Goal: Task Accomplishment & Management: Manage account settings

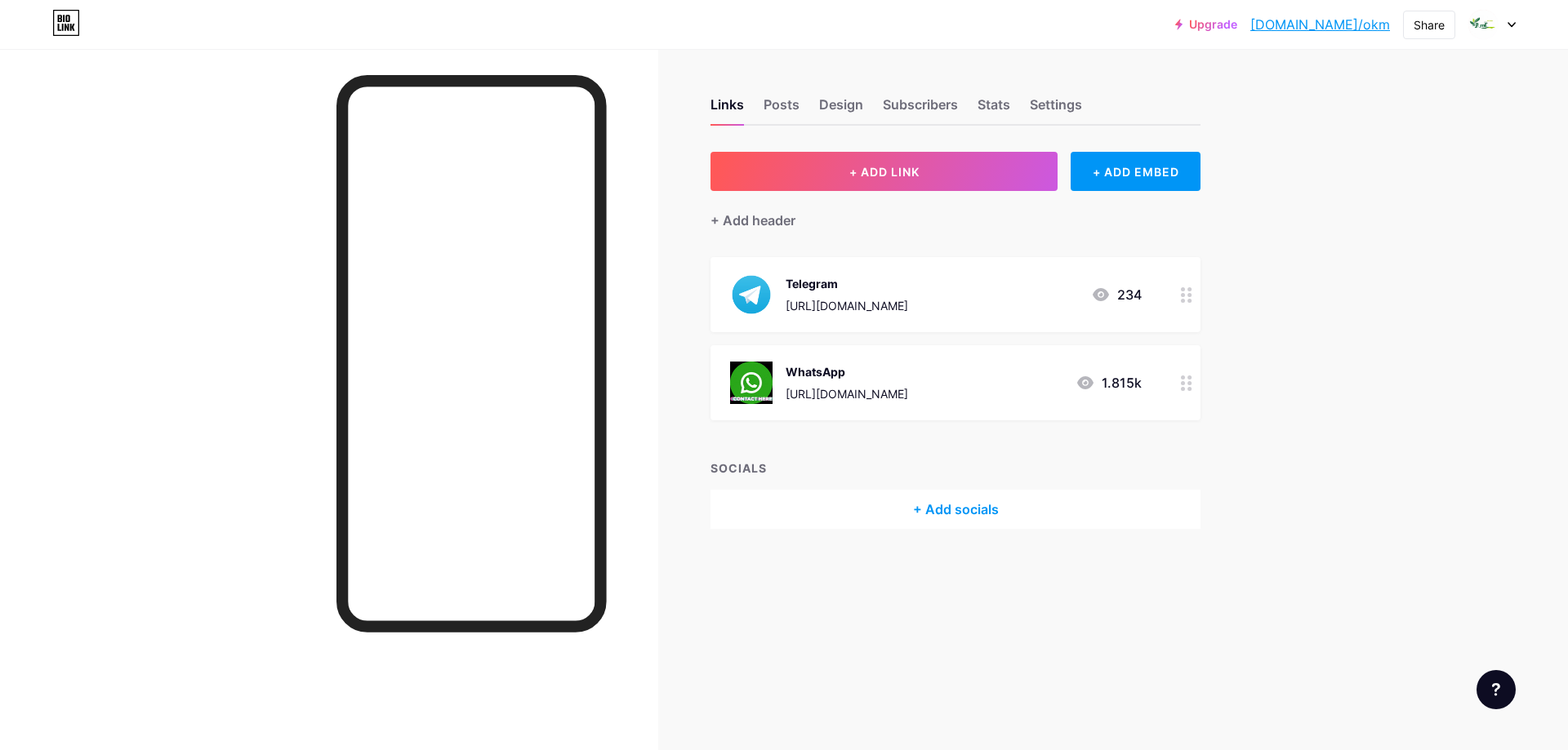
click at [890, 386] on div "https://wa.me/6282374736578" at bounding box center [847, 394] width 122 height 17
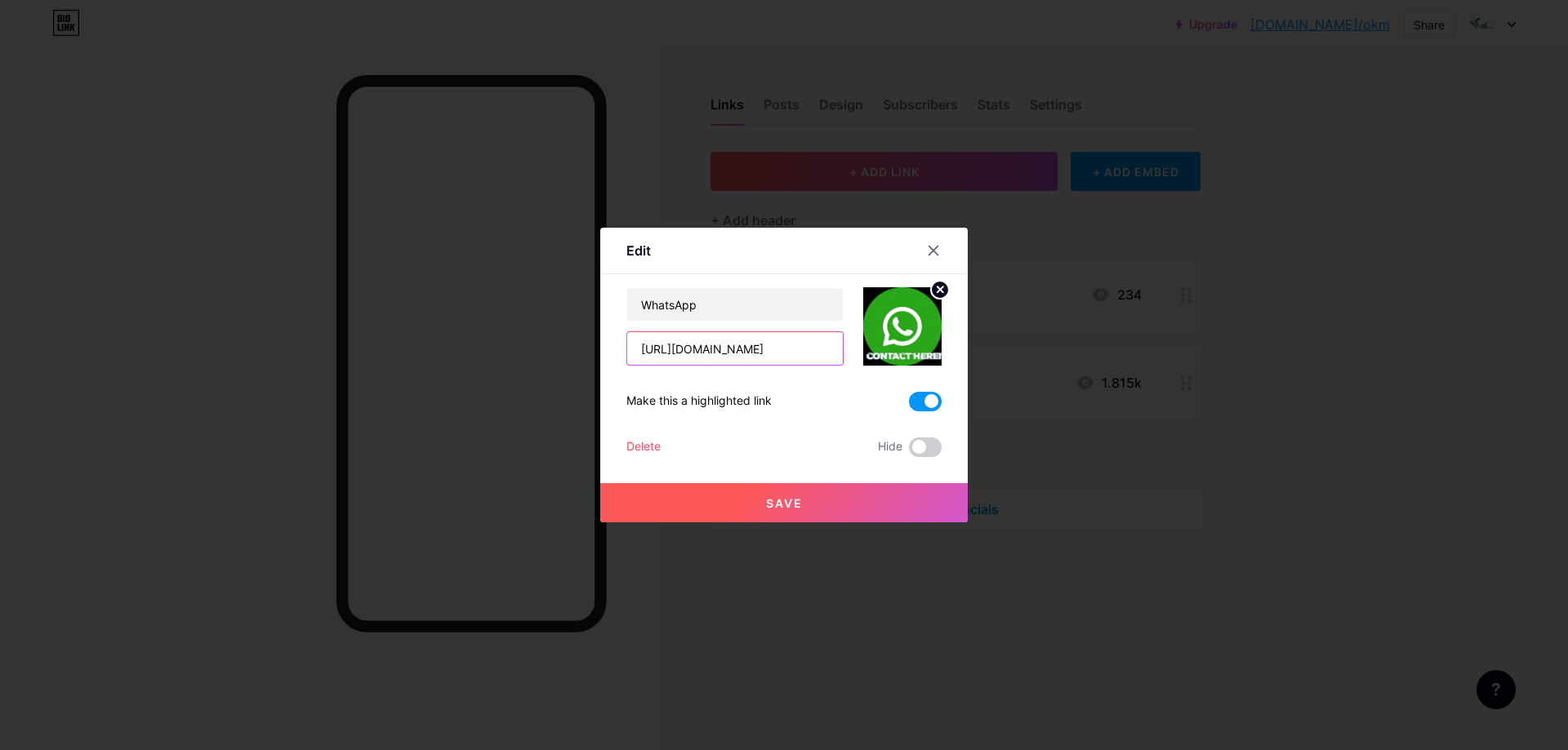
drag, startPoint x: 722, startPoint y: 350, endPoint x: 824, endPoint y: 340, distance: 102.5
click at [824, 340] on input "https://wa.me/6282374736578" at bounding box center [735, 349] width 216 height 33
type input "[URL][DOMAIN_NAME]"
click at [778, 500] on span "Save" at bounding box center [784, 503] width 36 height 14
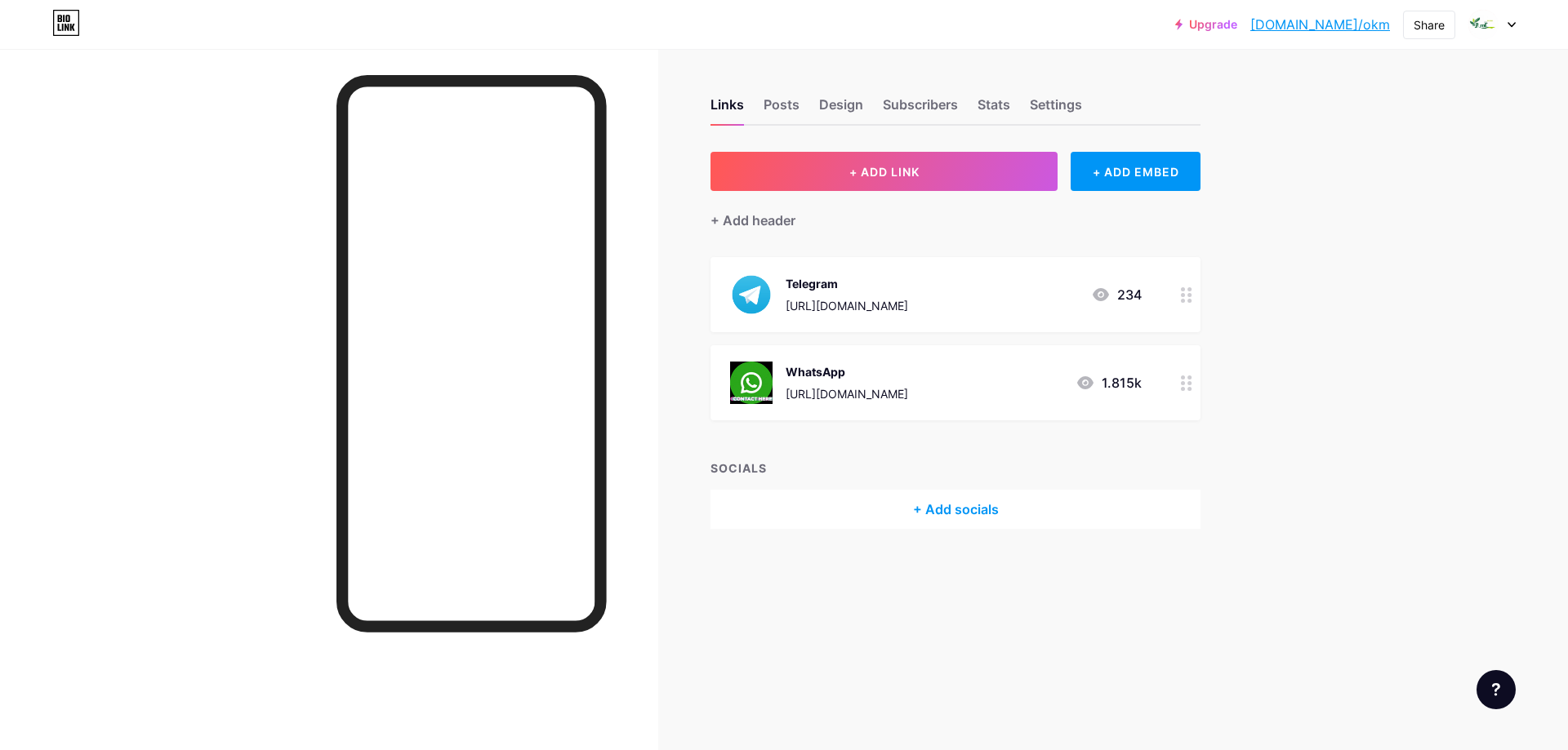
drag, startPoint x: 719, startPoint y: 349, endPoint x: 844, endPoint y: 347, distance: 125.0
click at [884, 350] on div "WhatsApp https://wa.me/639753556849 1.815k" at bounding box center [956, 383] width 490 height 75
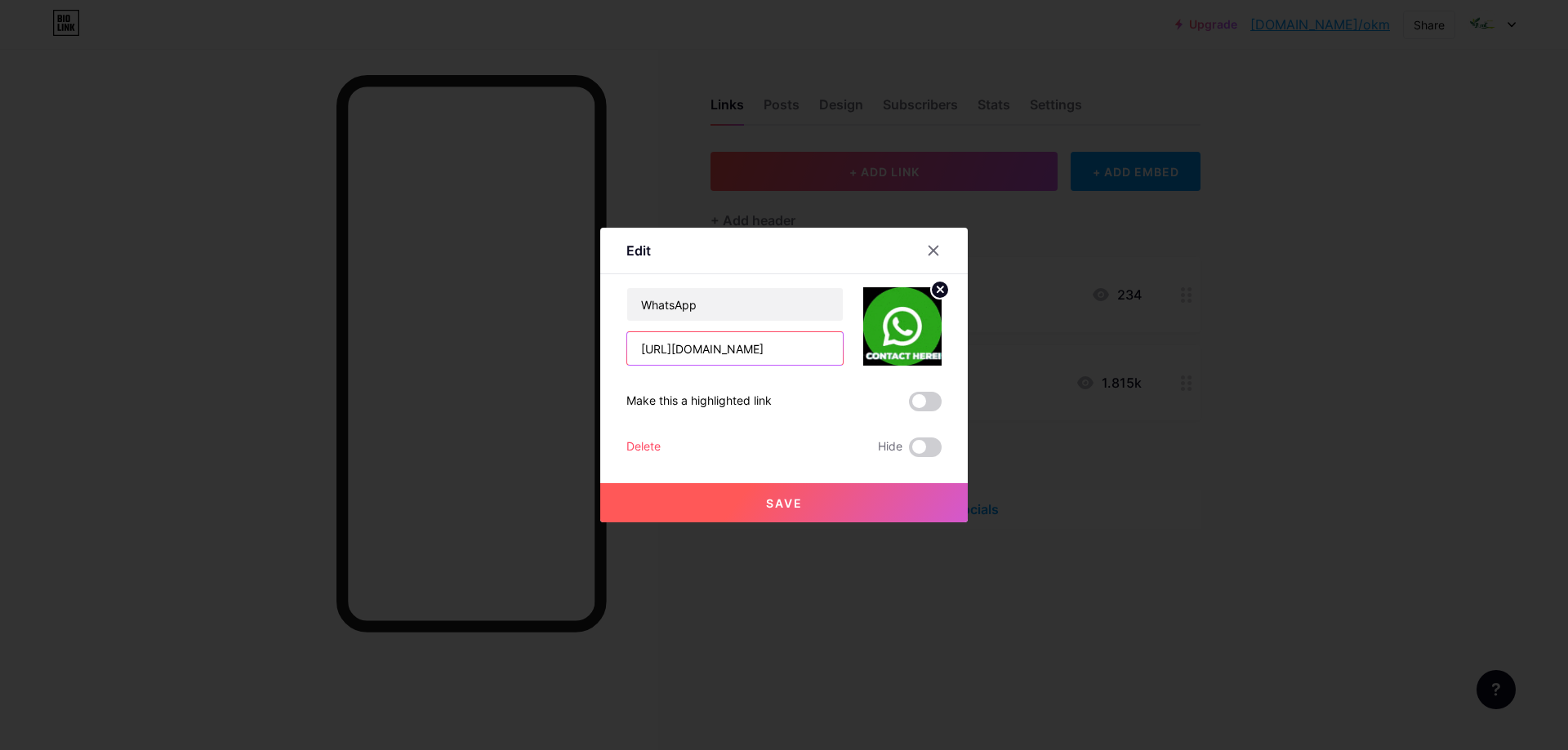
drag, startPoint x: 741, startPoint y: 349, endPoint x: 820, endPoint y: 346, distance: 79.1
click at [820, 346] on input "[URL][DOMAIN_NAME]" at bounding box center [735, 349] width 216 height 33
click at [933, 245] on icon at bounding box center [934, 251] width 13 height 13
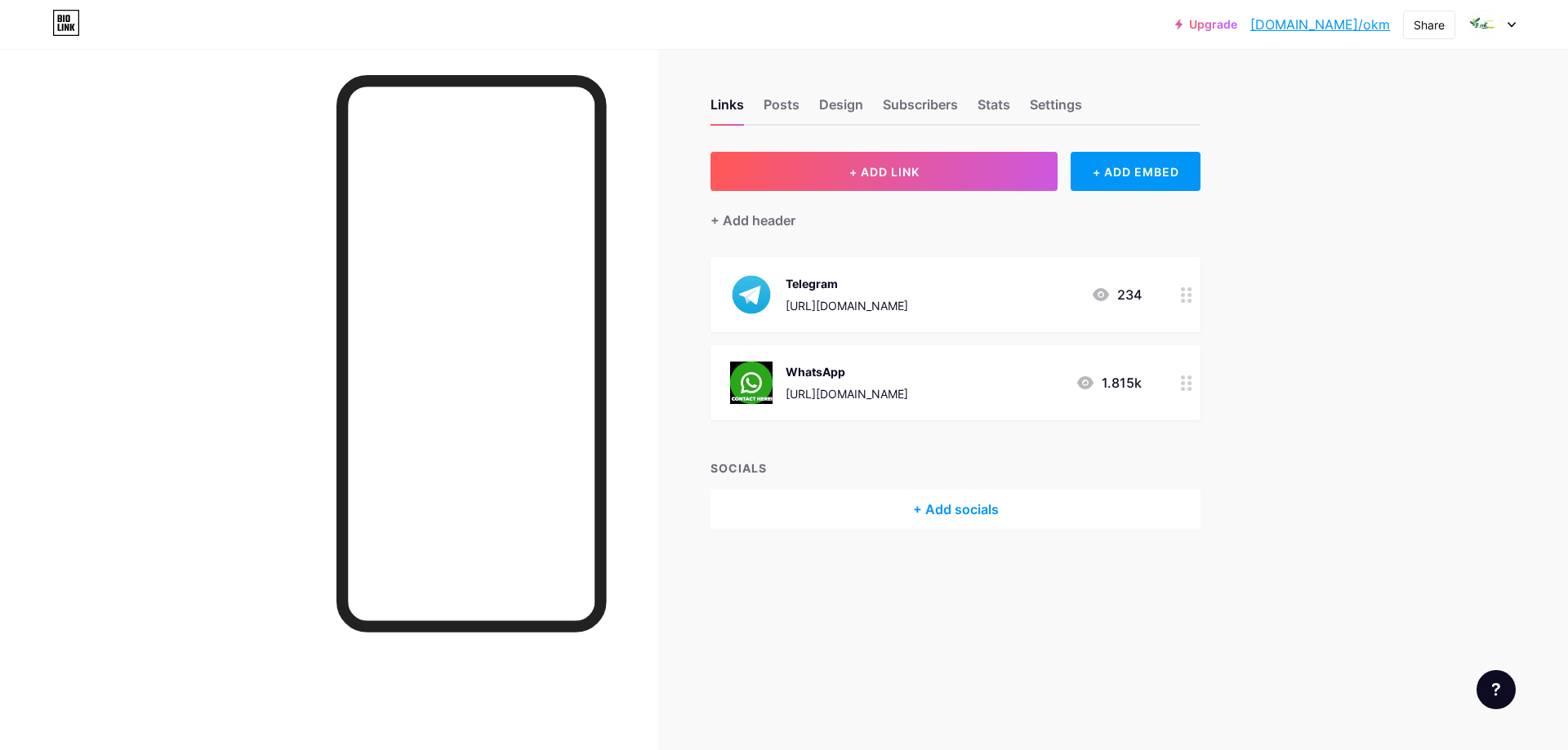
click at [964, 382] on div "WhatsApp https://wa.me/639753556849 1.815k" at bounding box center [936, 383] width 412 height 43
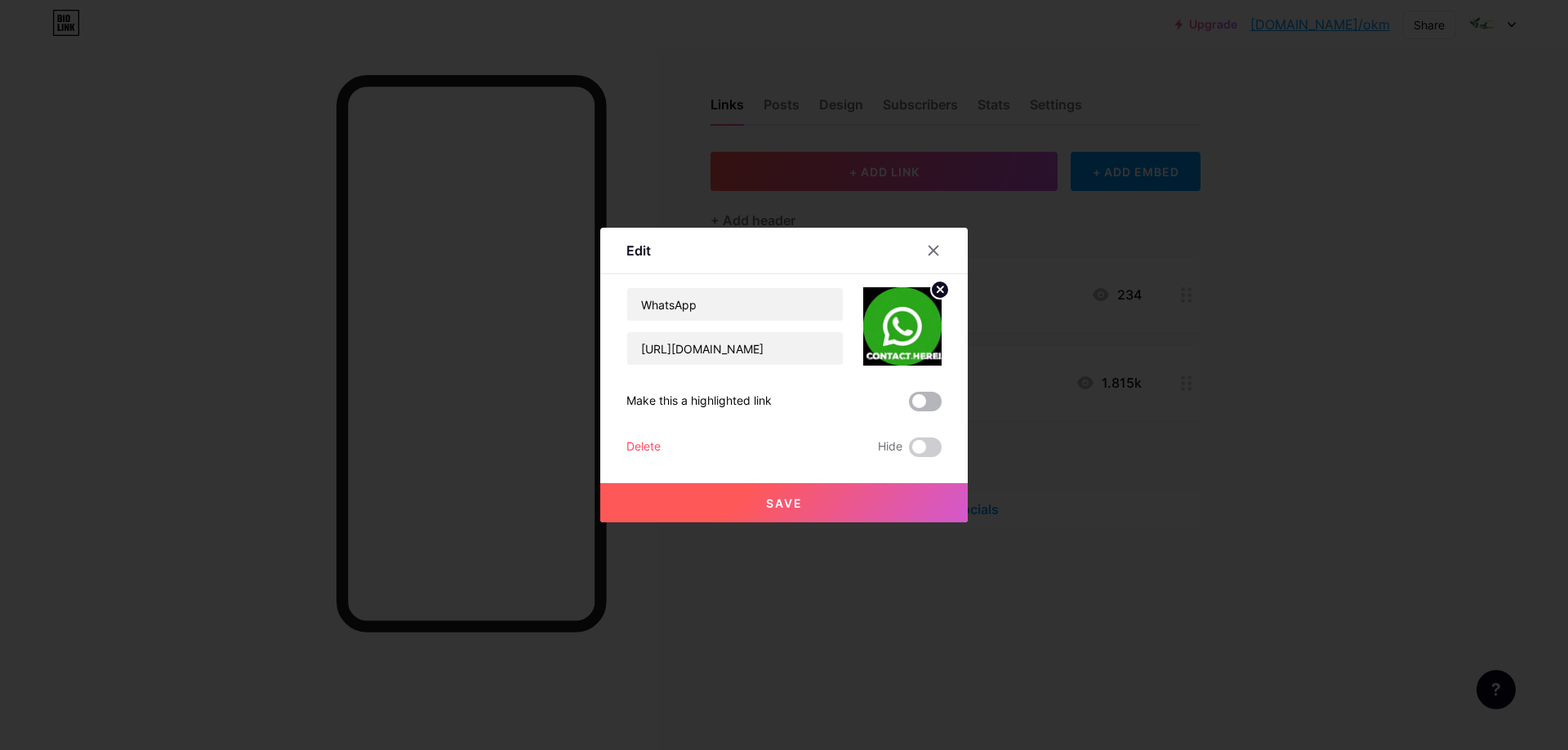
click at [923, 403] on span at bounding box center [925, 402] width 33 height 20
click at [909, 406] on input "checkbox" at bounding box center [909, 406] width 0 height 0
click at [839, 494] on button "Save" at bounding box center [784, 502] width 367 height 39
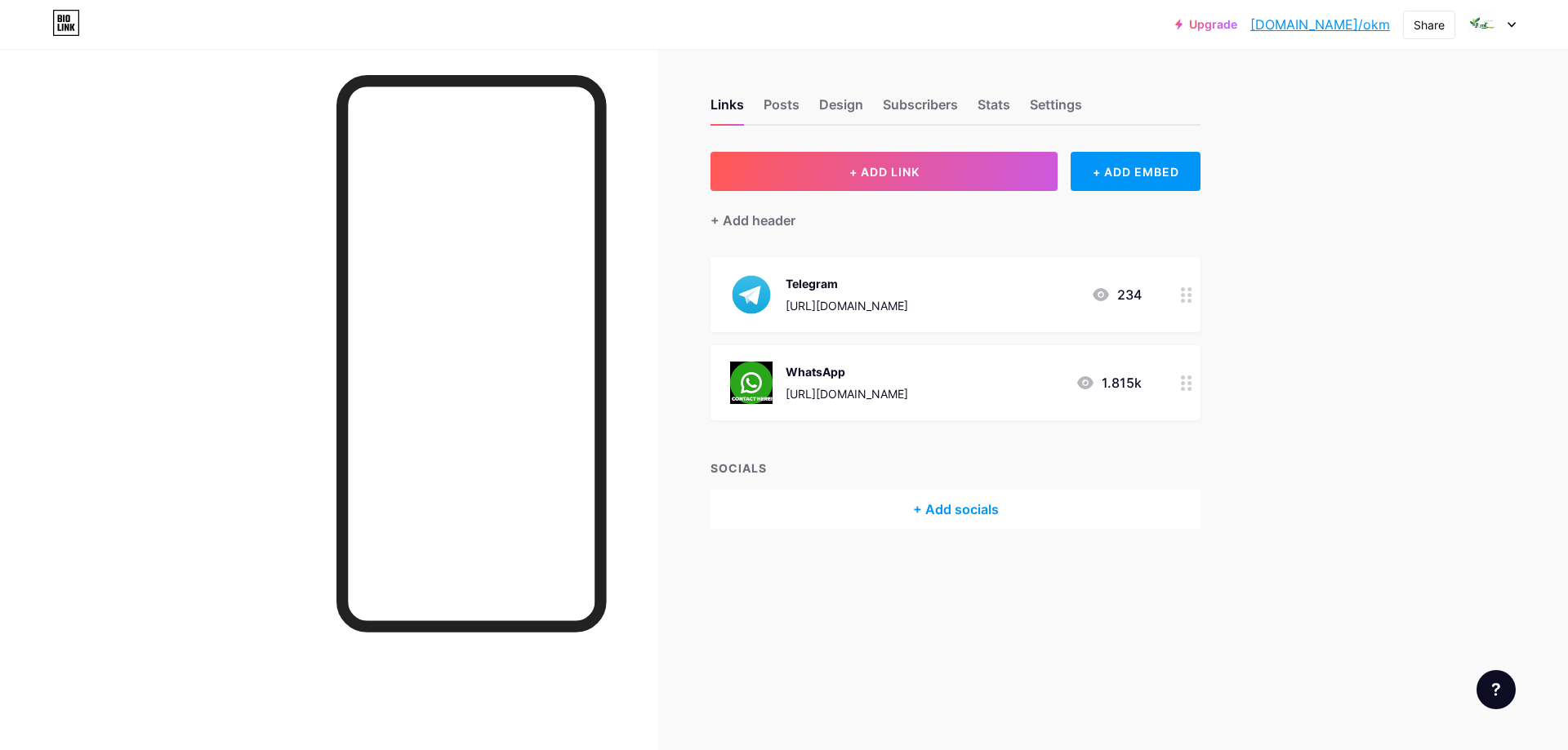
click at [908, 392] on div "[URL][DOMAIN_NAME]" at bounding box center [847, 394] width 122 height 17
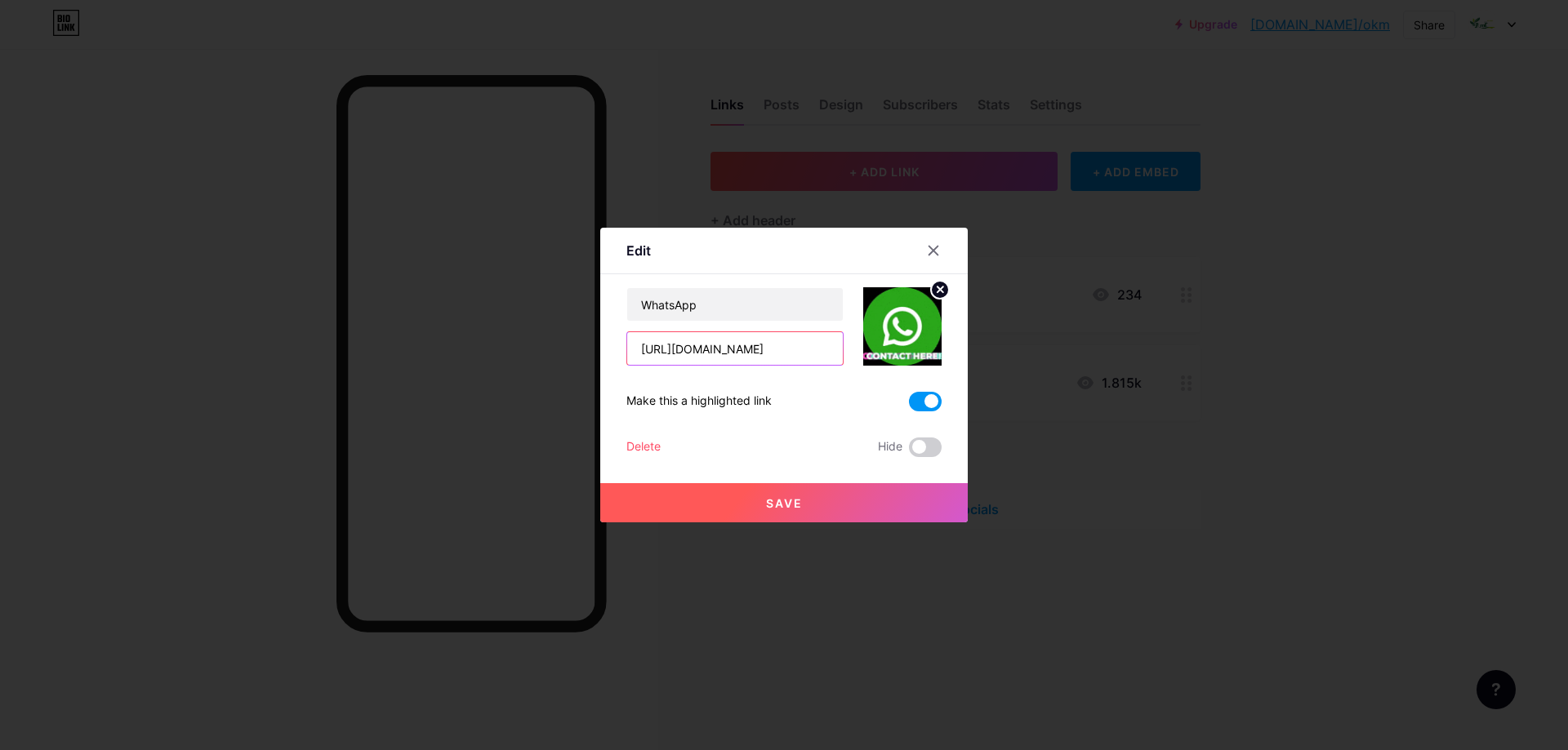
drag, startPoint x: 720, startPoint y: 349, endPoint x: 804, endPoint y: 338, distance: 84.7
click at [804, 338] on input "[URL][DOMAIN_NAME]" at bounding box center [735, 349] width 216 height 33
paste input "1 2895649867"
click at [731, 345] on input "[URL][DOMAIN_NAME] 2895649867" at bounding box center [735, 349] width 216 height 33
type input "[URL][DOMAIN_NAME]"
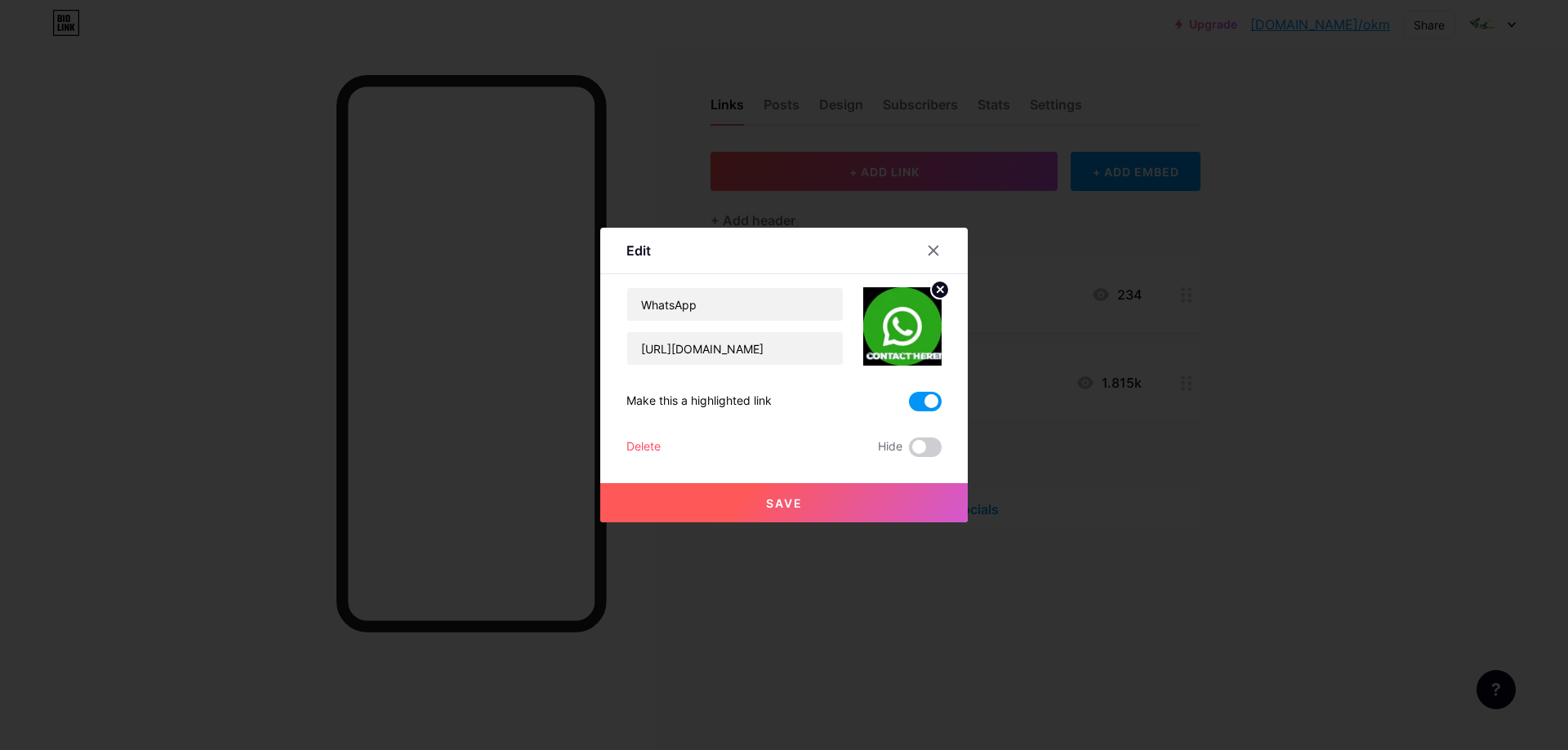
click at [789, 502] on span "Save" at bounding box center [784, 503] width 36 height 14
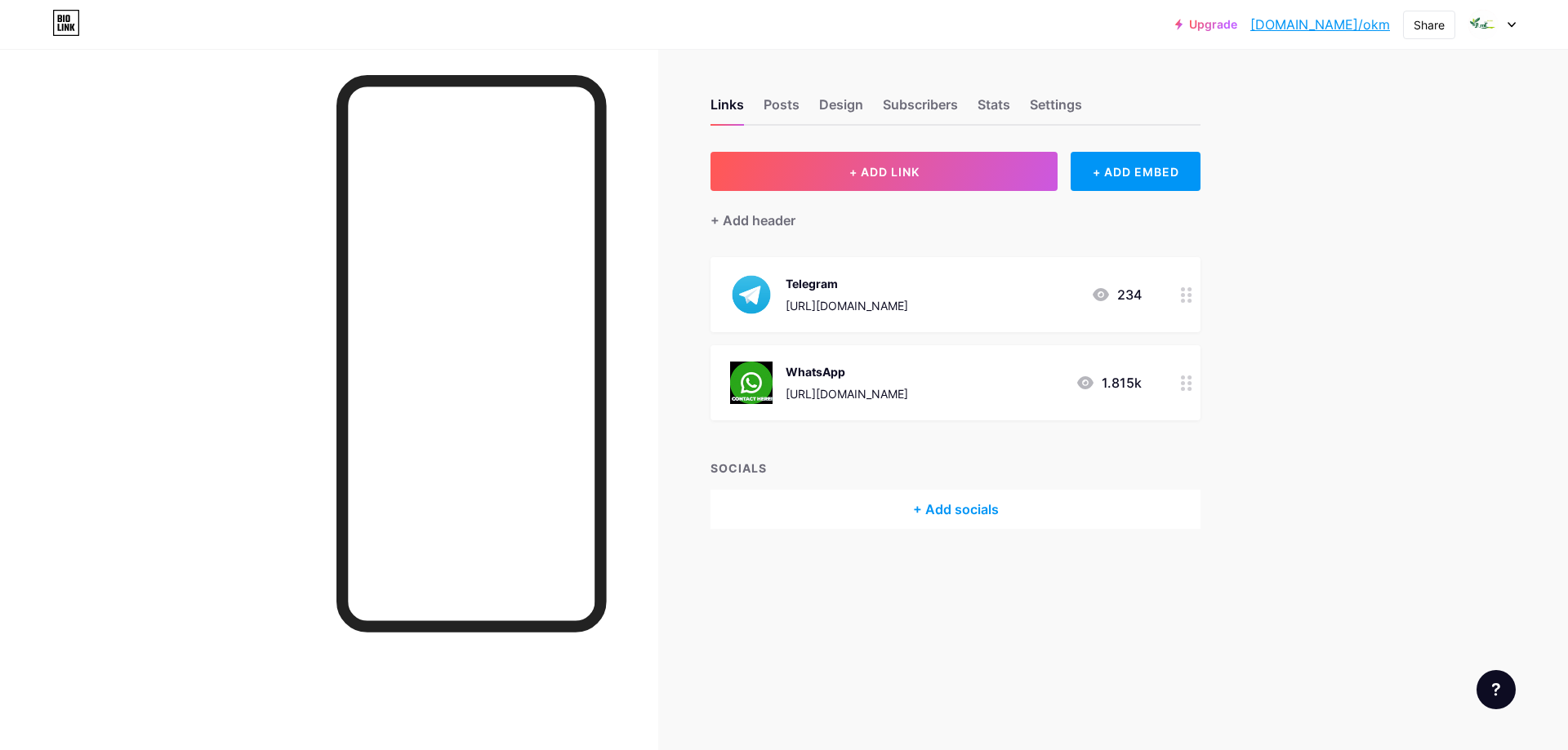
click at [983, 388] on div "WhatsApp [URL][DOMAIN_NAME] 1.815k" at bounding box center [936, 383] width 412 height 43
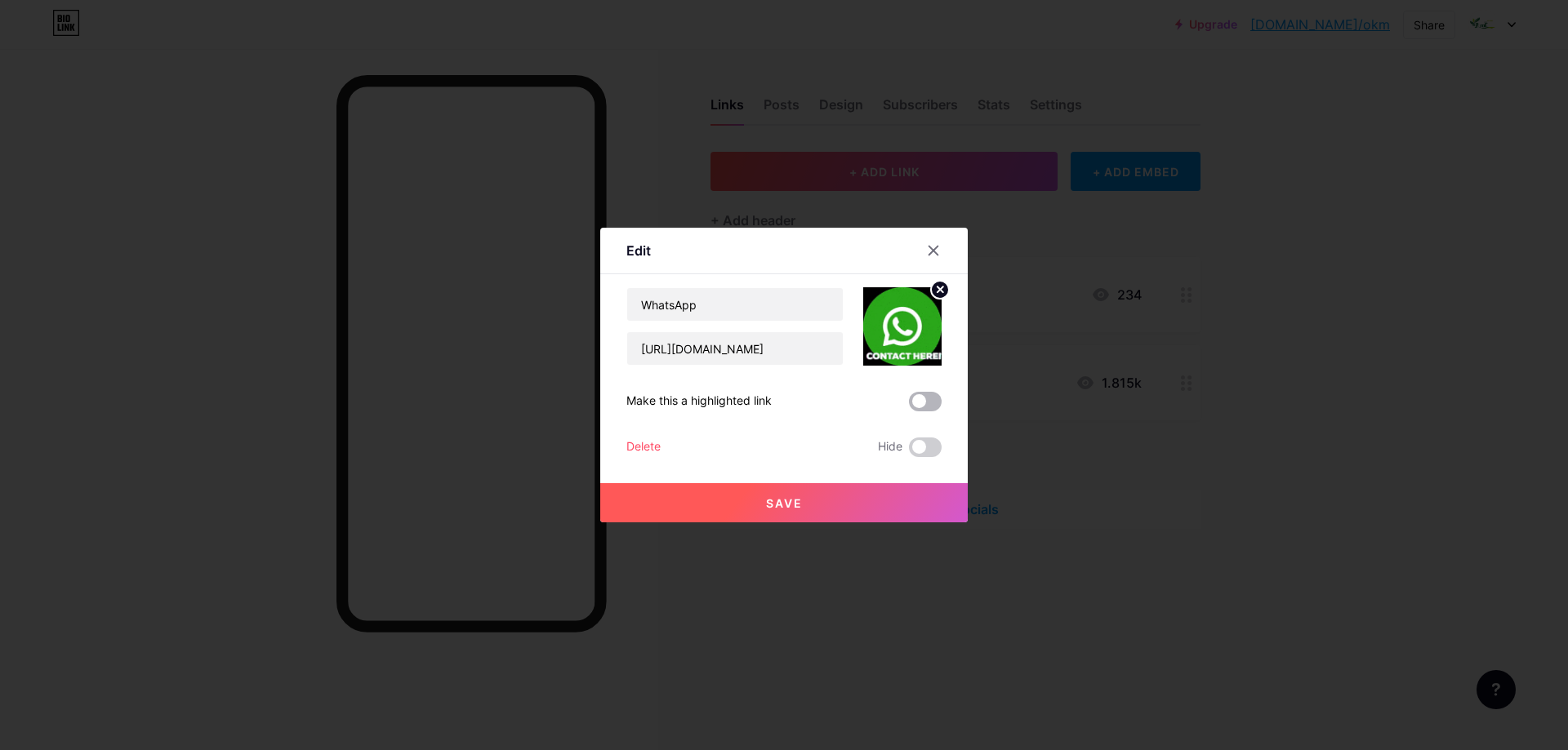
click at [920, 402] on span at bounding box center [925, 402] width 33 height 20
click at [909, 406] on input "checkbox" at bounding box center [909, 406] width 0 height 0
click at [787, 507] on span "Save" at bounding box center [784, 503] width 36 height 14
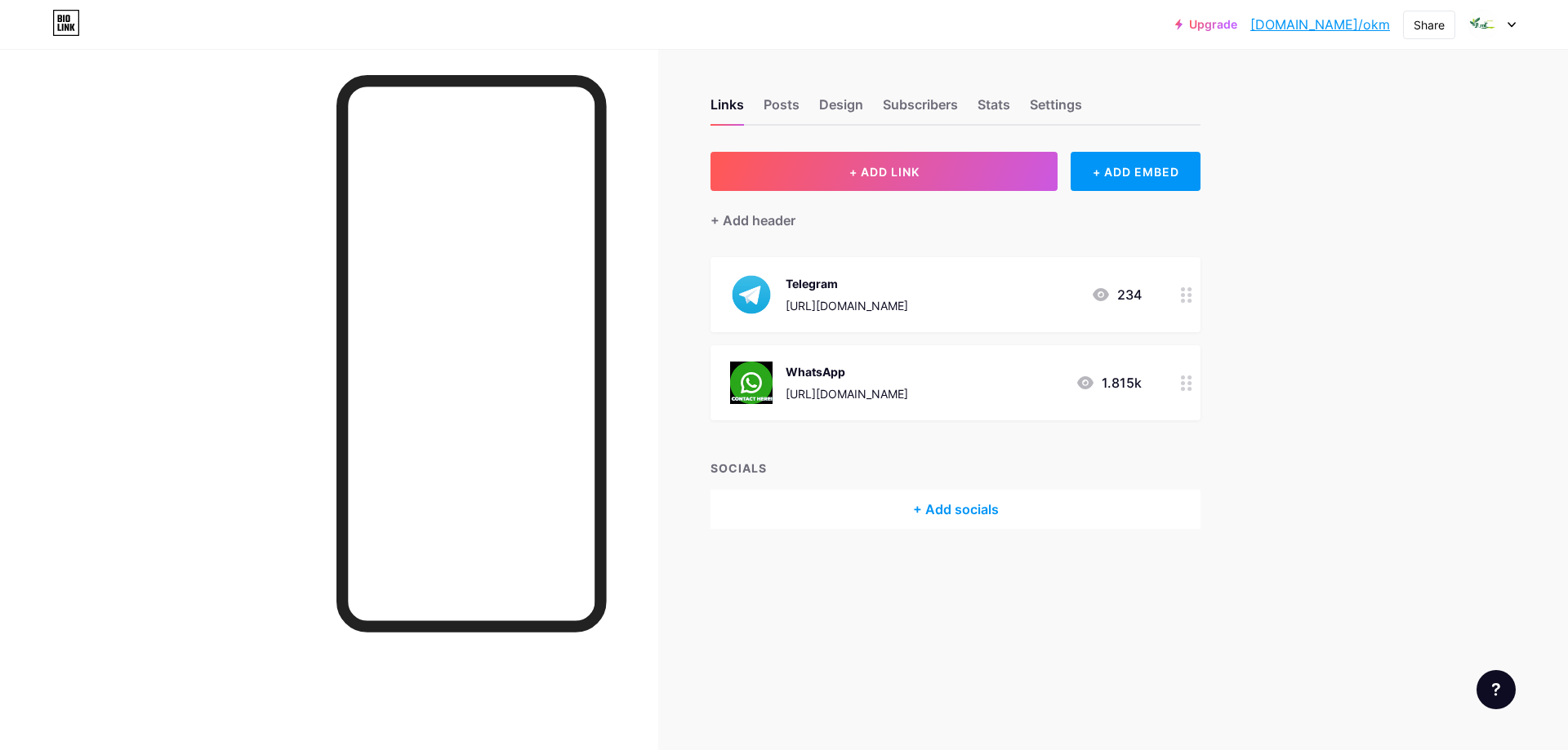
click at [1339, 296] on div "Upgrade [DOMAIN_NAME]/okm [DOMAIN_NAME]/okm Share Switch accounts Préstamos [DO…" at bounding box center [784, 375] width 1568 height 750
click at [938, 106] on font "统计数据" at bounding box center [933, 105] width 52 height 16
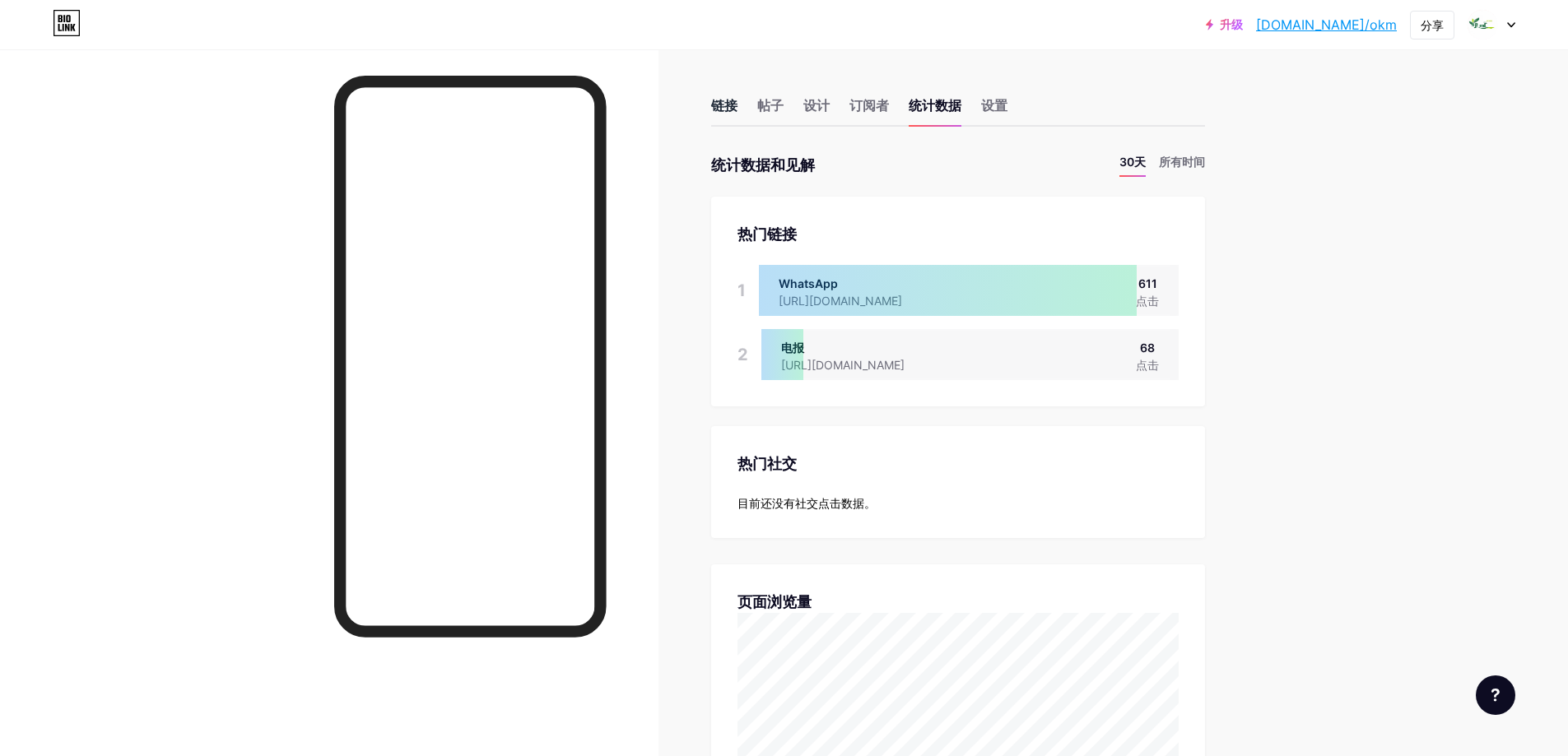
click at [729, 105] on font "链接" at bounding box center [724, 106] width 27 height 17
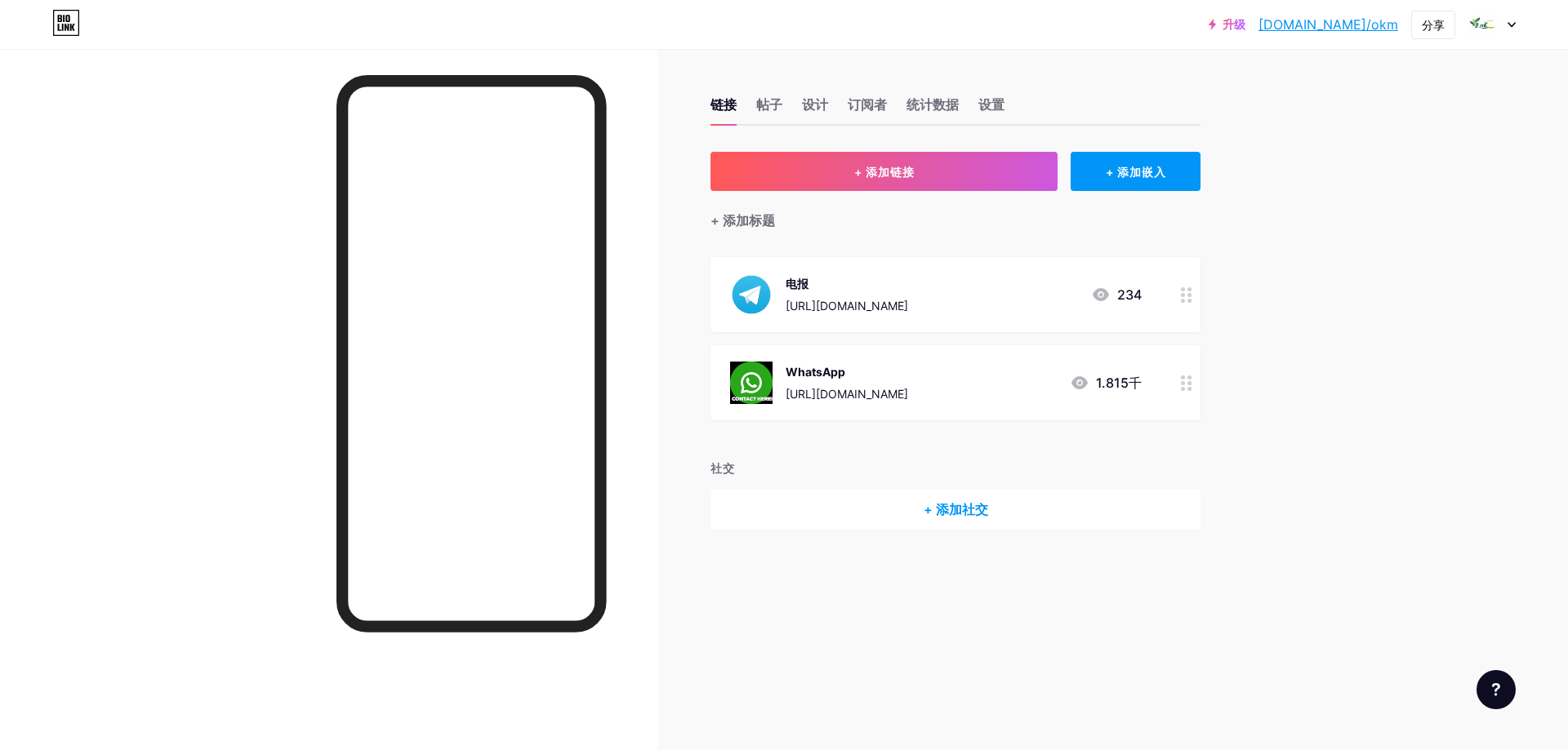
click at [1026, 385] on div "WhatsApp [URL][DOMAIN_NAME] 1.815千" at bounding box center [936, 383] width 412 height 43
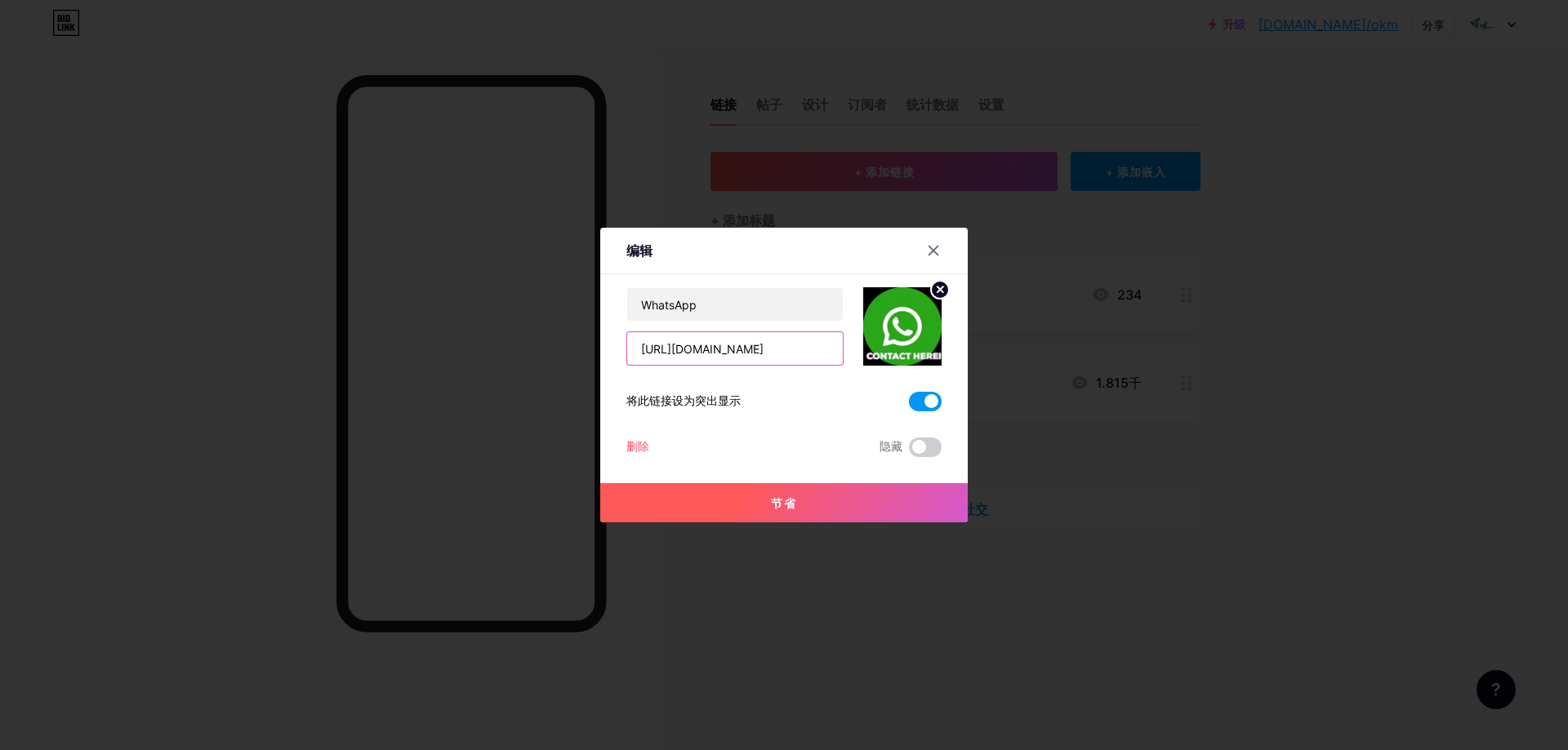
drag, startPoint x: 806, startPoint y: 352, endPoint x: 723, endPoint y: 352, distance: 83.0
click at [723, 352] on input "[URL][DOMAIN_NAME]" at bounding box center [735, 349] width 216 height 33
click at [767, 342] on input "[URL][DOMAIN_NAME]" at bounding box center [735, 349] width 216 height 33
click at [728, 348] on input "[URL][DOMAIN_NAME]" at bounding box center [735, 349] width 216 height 33
drag, startPoint x: 721, startPoint y: 348, endPoint x: 804, endPoint y: 344, distance: 83.1
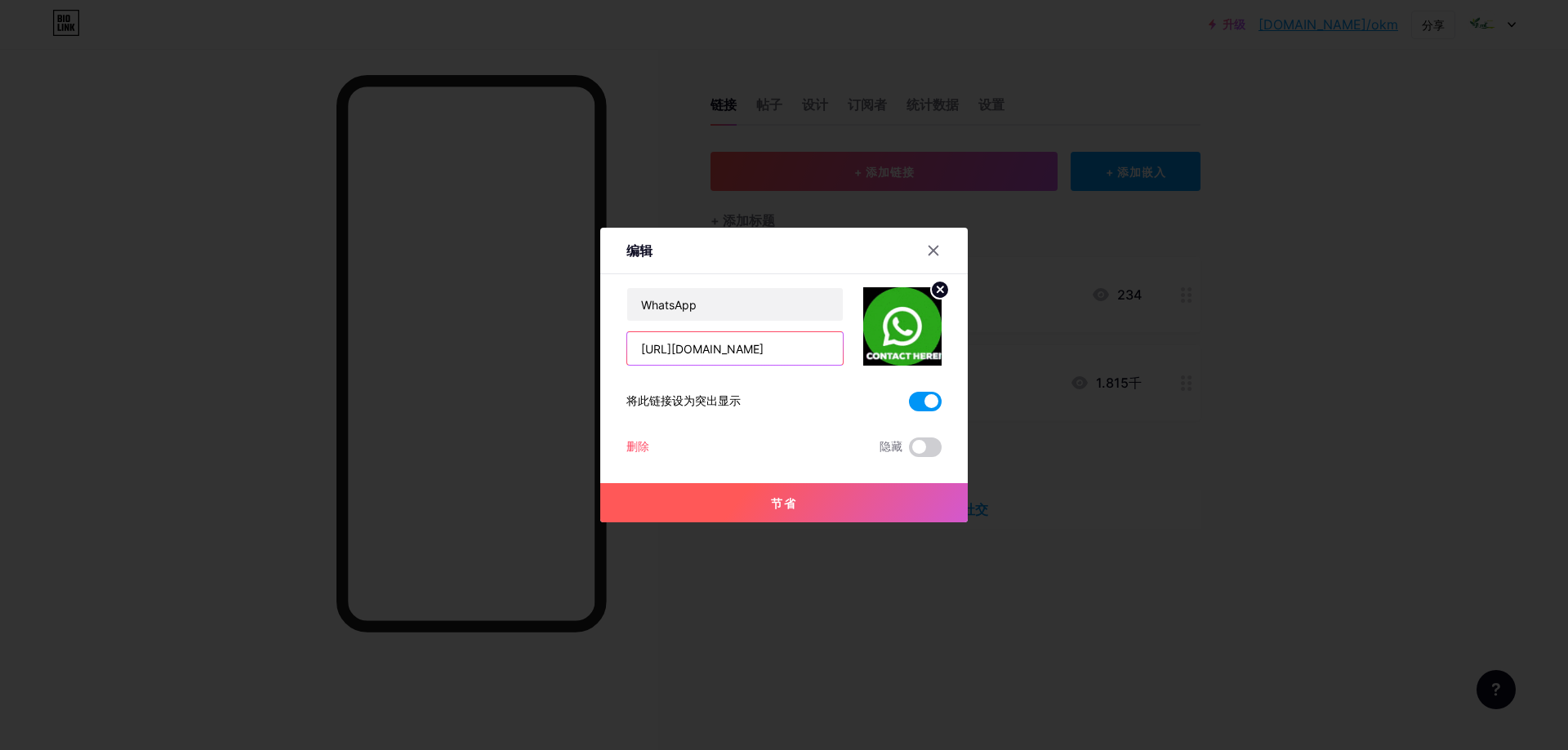
click at [804, 344] on input "[URL][DOMAIN_NAME]" at bounding box center [735, 349] width 216 height 33
type input "[URL][DOMAIN_NAME]"
click at [800, 498] on button "节省" at bounding box center [784, 502] width 367 height 39
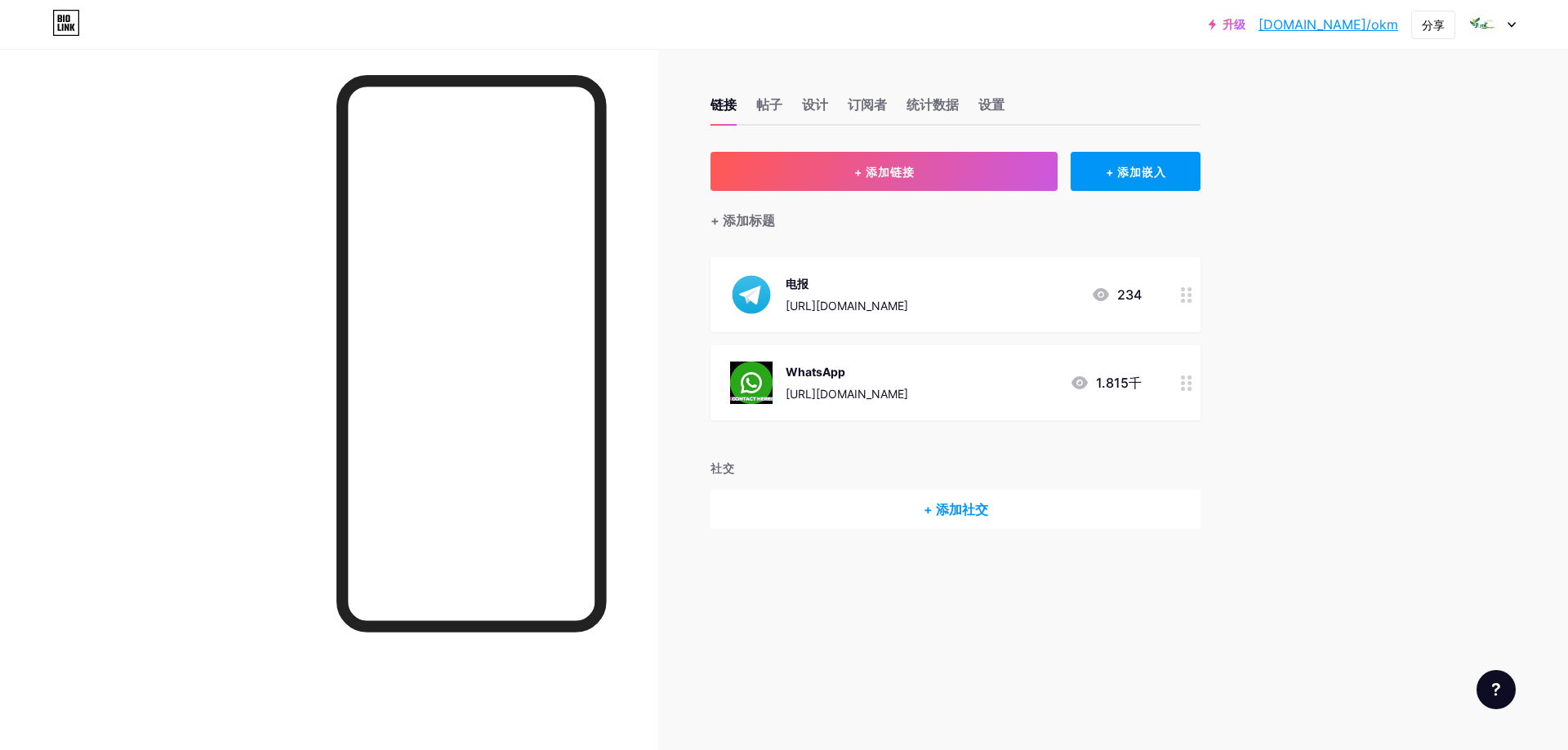
click at [974, 387] on div "WhatsApp [URL][DOMAIN_NAME] 1.815千" at bounding box center [936, 383] width 412 height 43
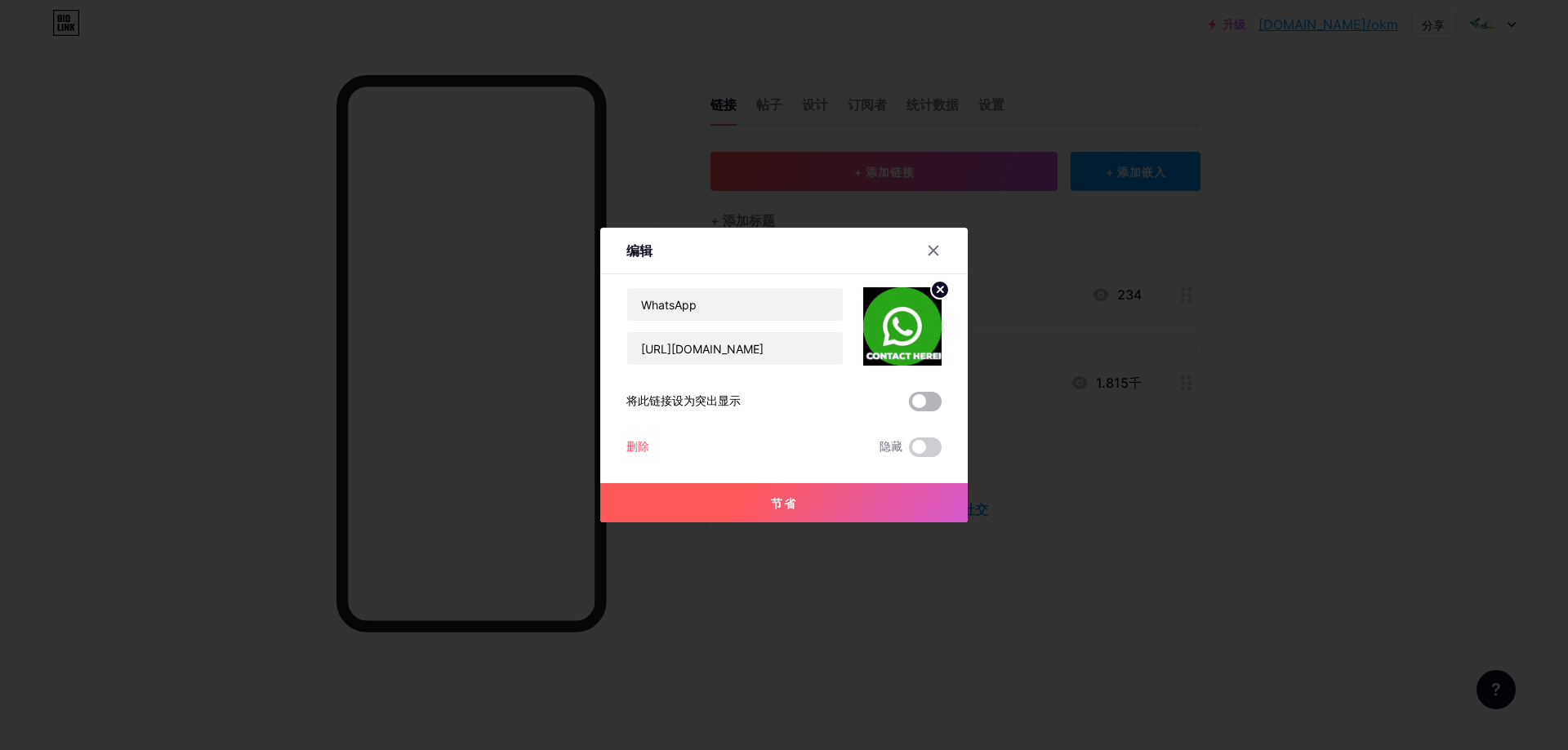
click at [928, 399] on span at bounding box center [925, 402] width 33 height 20
click at [909, 406] on input "checkbox" at bounding box center [909, 406] width 0 height 0
click at [856, 514] on button "节省" at bounding box center [784, 502] width 367 height 39
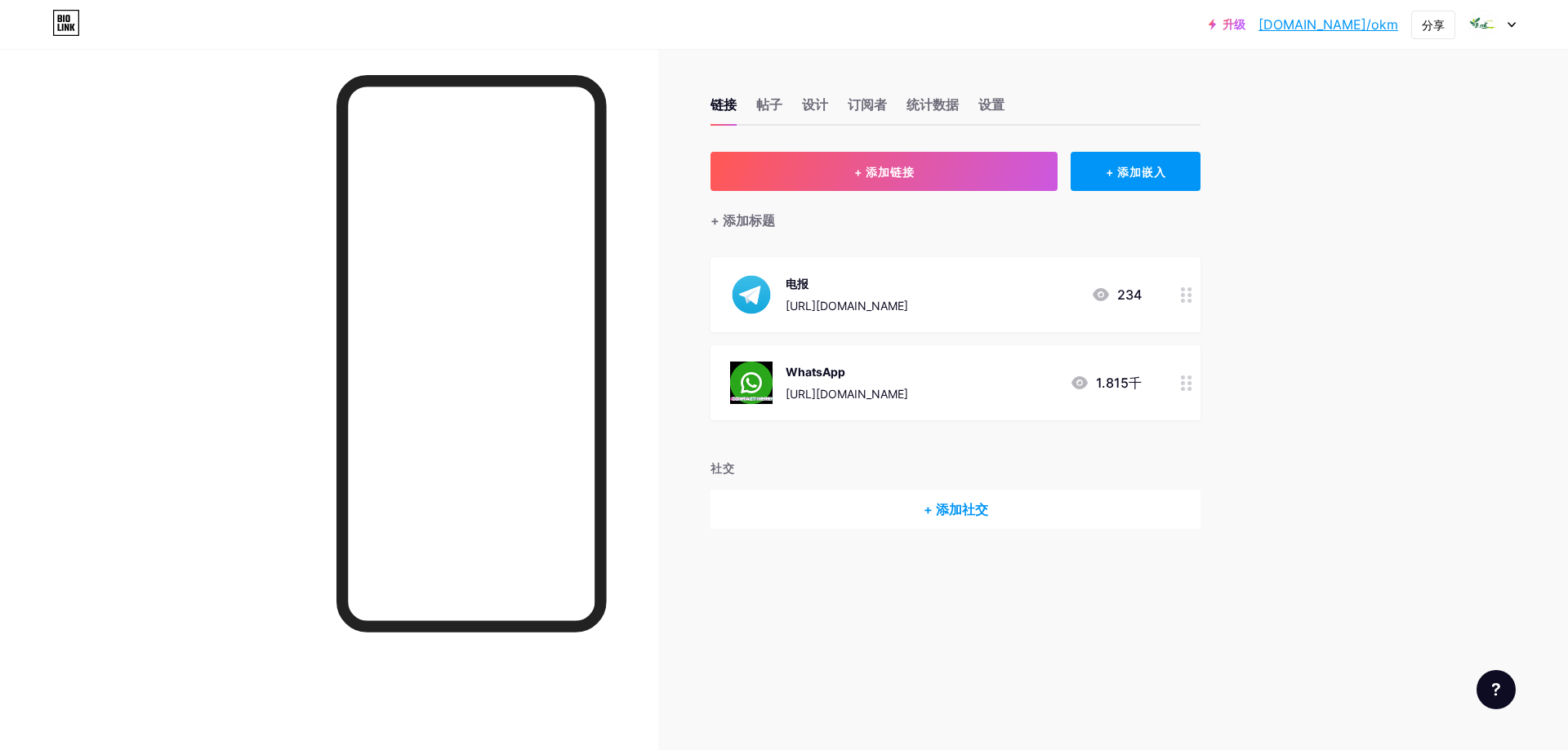
click at [881, 388] on font "[URL][DOMAIN_NAME]" at bounding box center [847, 394] width 122 height 14
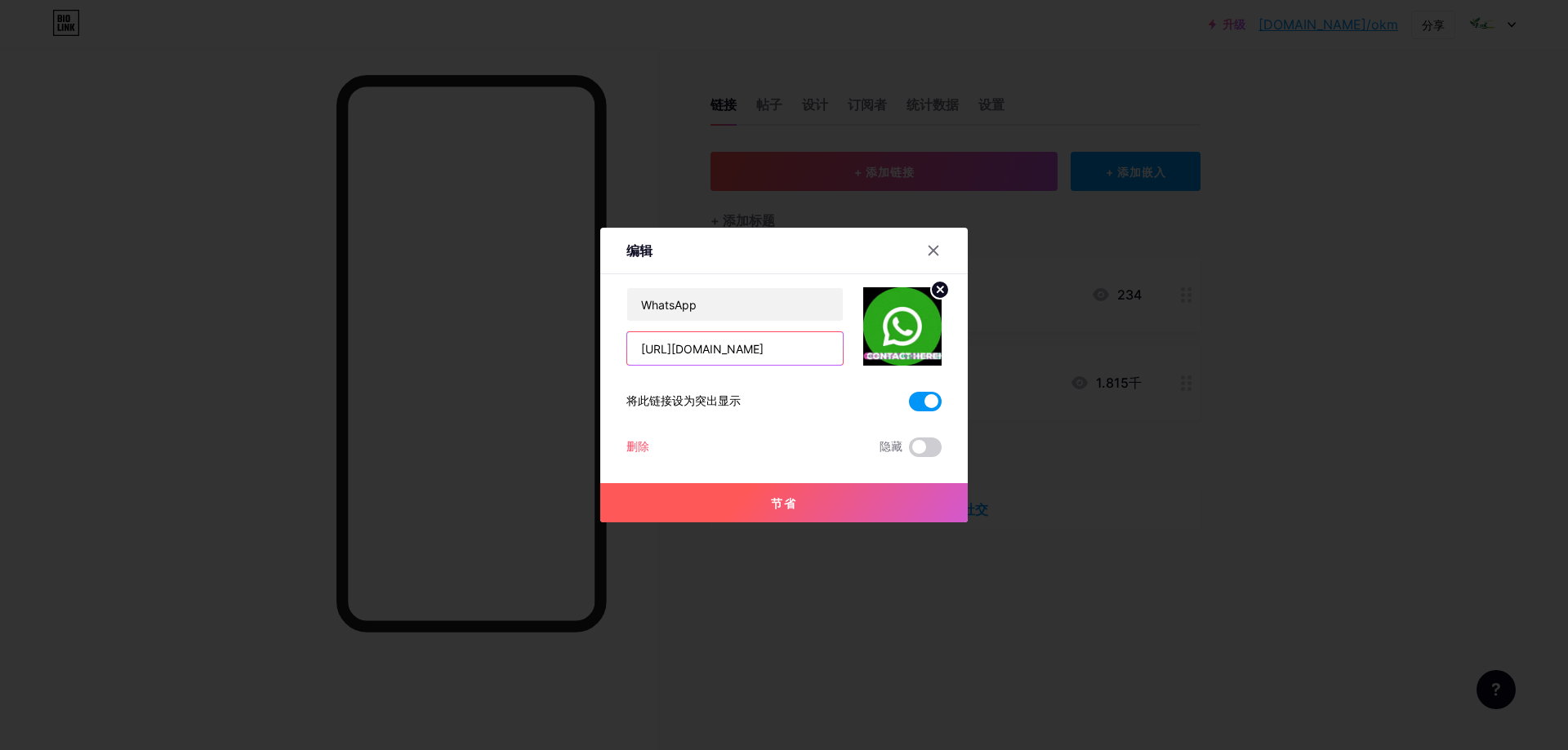
drag, startPoint x: 718, startPoint y: 347, endPoint x: 800, endPoint y: 347, distance: 82.0
click at [800, 347] on input "[URL][DOMAIN_NAME]" at bounding box center [735, 349] width 216 height 33
drag, startPoint x: 721, startPoint y: 349, endPoint x: 810, endPoint y: 345, distance: 89.1
click at [810, 345] on input "[URL][DOMAIN_NAME]" at bounding box center [735, 349] width 216 height 33
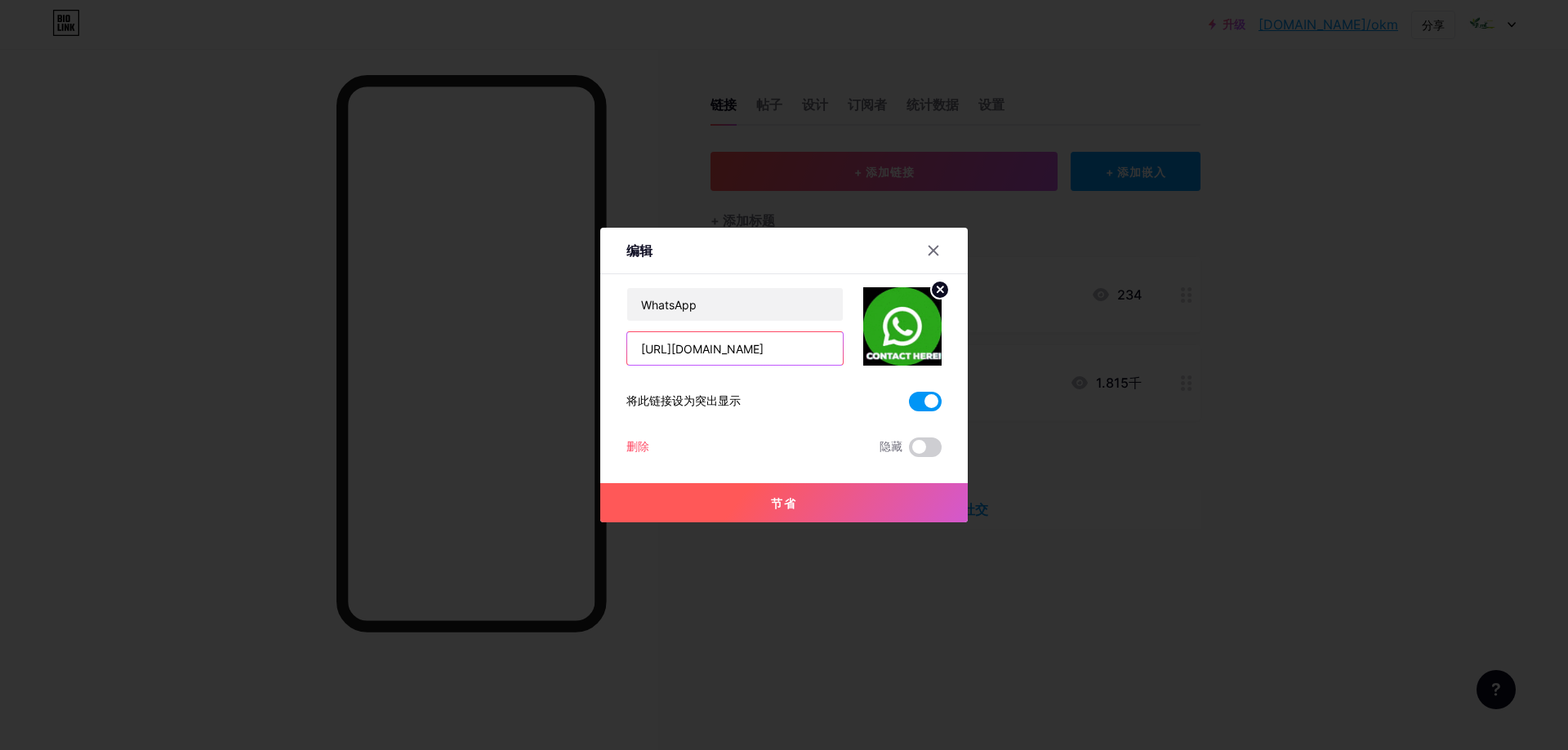
paste input "909103019"
click at [738, 349] on input "[URL][DOMAIN_NAME] 9091030199" at bounding box center [735, 349] width 216 height 33
type input "[URL][DOMAIN_NAME]"
click at [820, 504] on button "节省" at bounding box center [784, 502] width 367 height 39
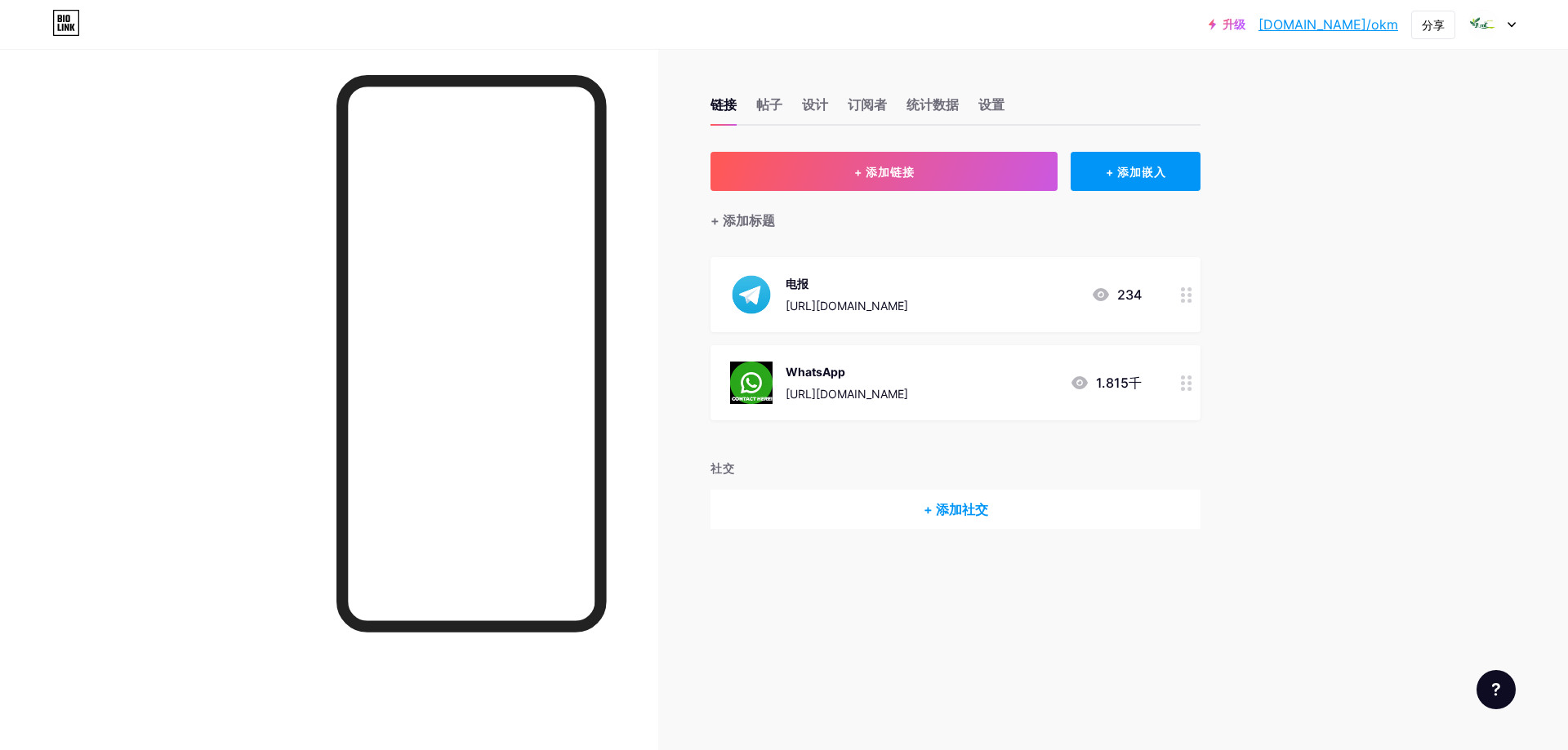
click at [953, 396] on div "WhatsApp [URL][DOMAIN_NAME] 1.815千" at bounding box center [936, 383] width 412 height 43
click at [928, 395] on span at bounding box center [925, 402] width 33 height 20
click at [909, 406] on input "checkbox" at bounding box center [909, 406] width 0 height 0
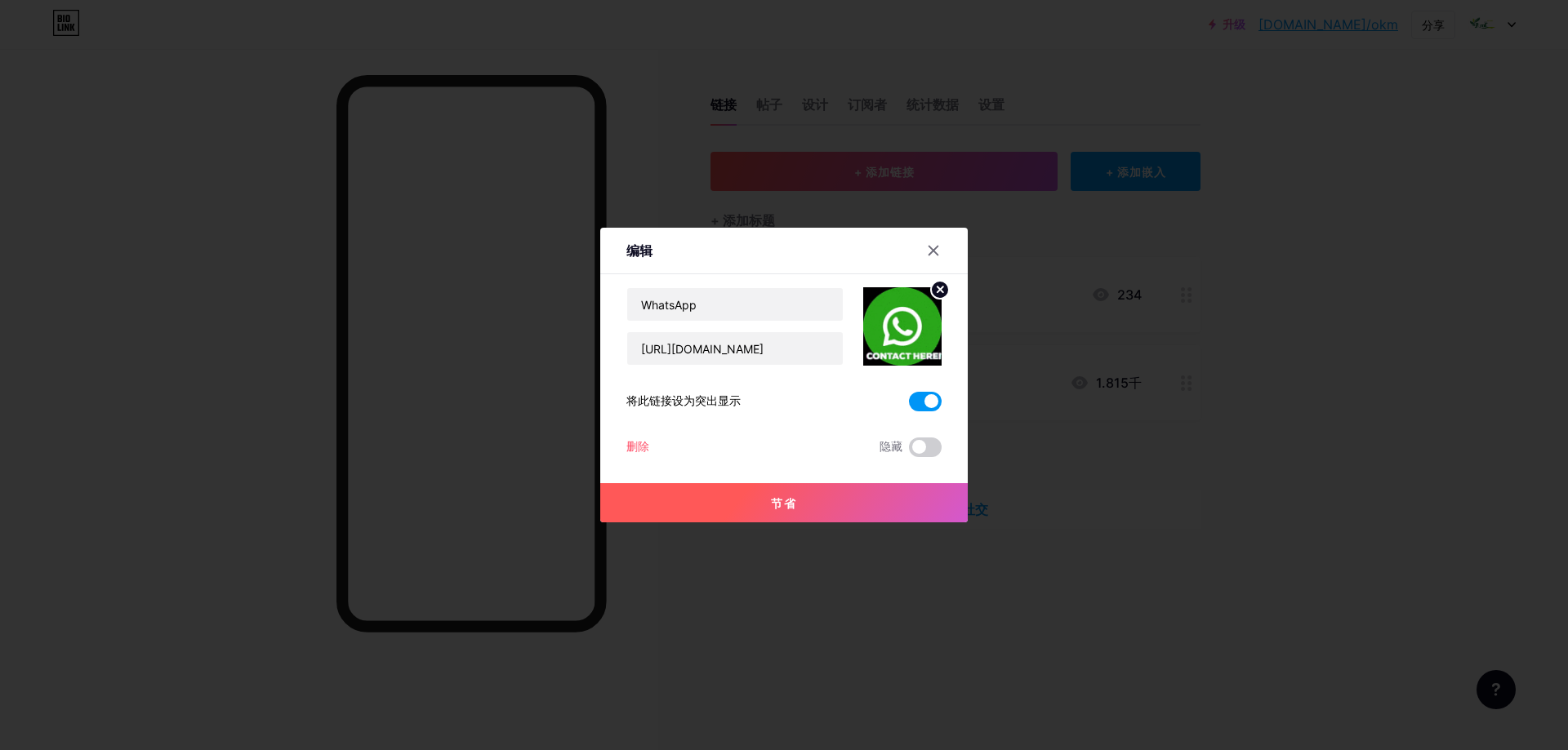
click at [831, 509] on button "节省" at bounding box center [784, 502] width 367 height 39
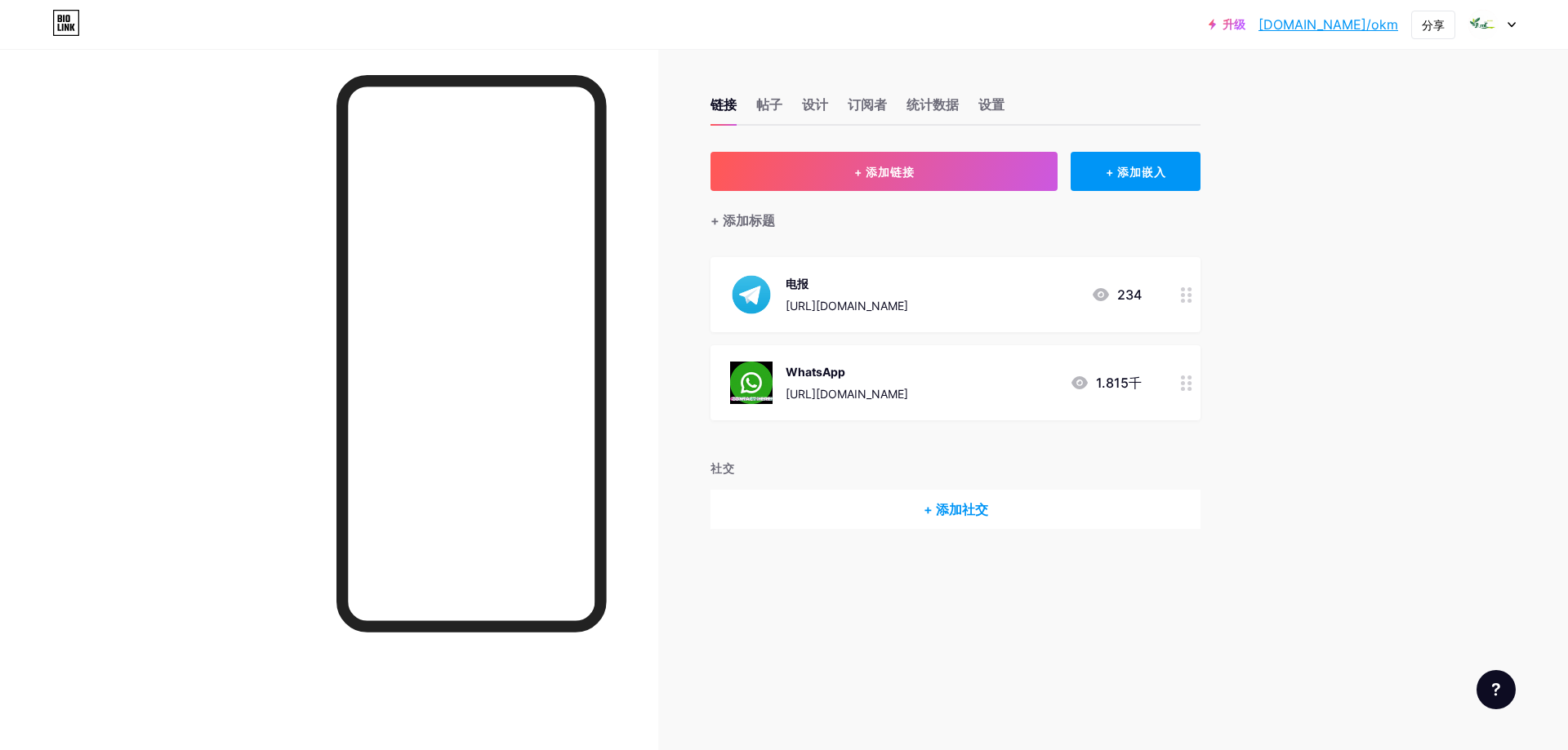
click at [65, 19] on icon at bounding box center [64, 18] width 2 height 7
click at [71, 19] on icon at bounding box center [66, 23] width 27 height 26
